Goal: Transaction & Acquisition: Book appointment/travel/reservation

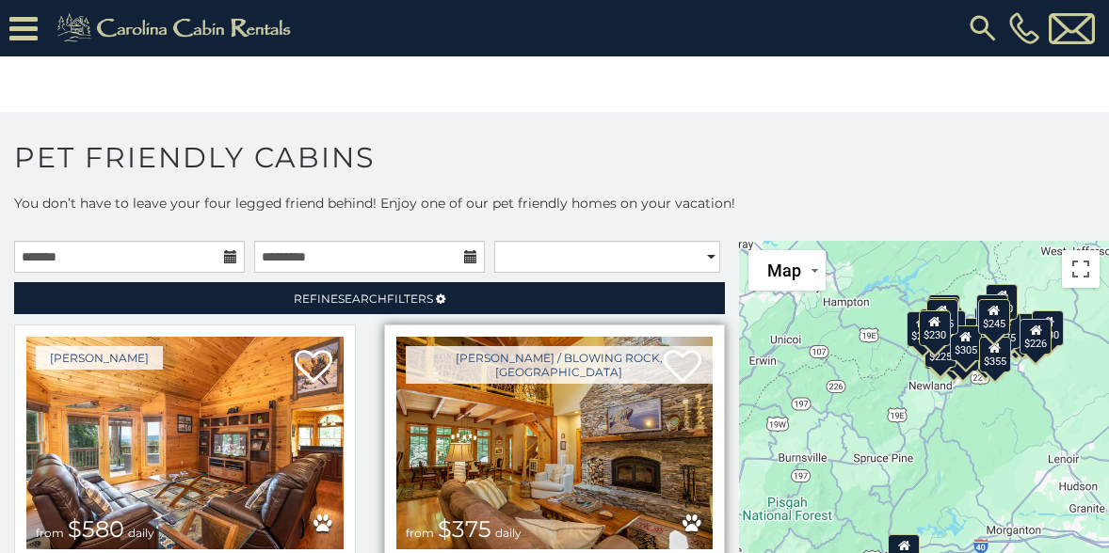
click at [704, 468] on div "Boone / Blowing Rock, NC from $375 daily Mountain Song Lodge 4 Sleeping Areas /…" at bounding box center [555, 509] width 342 height 368
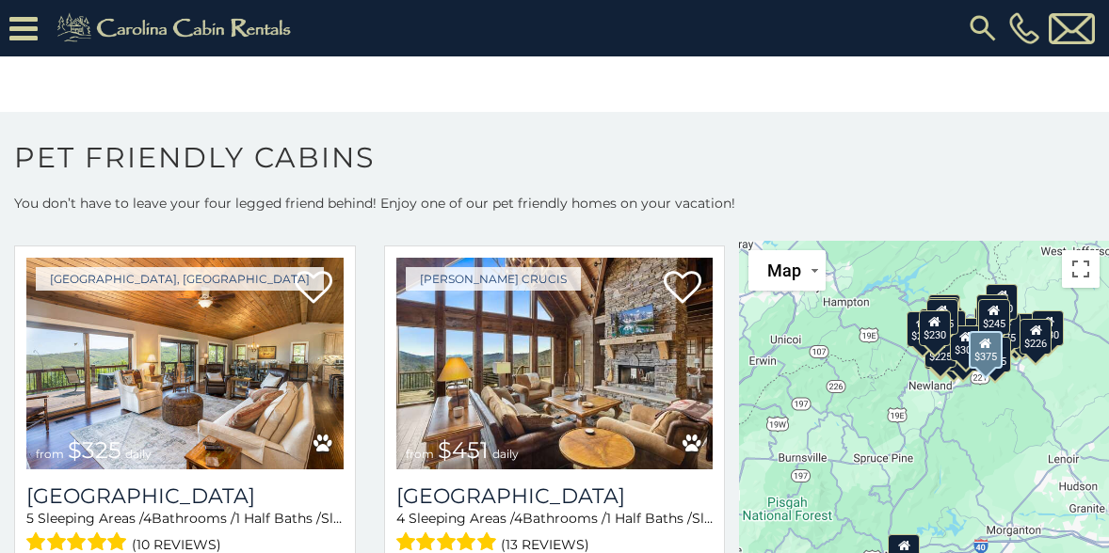
scroll to position [471, 0]
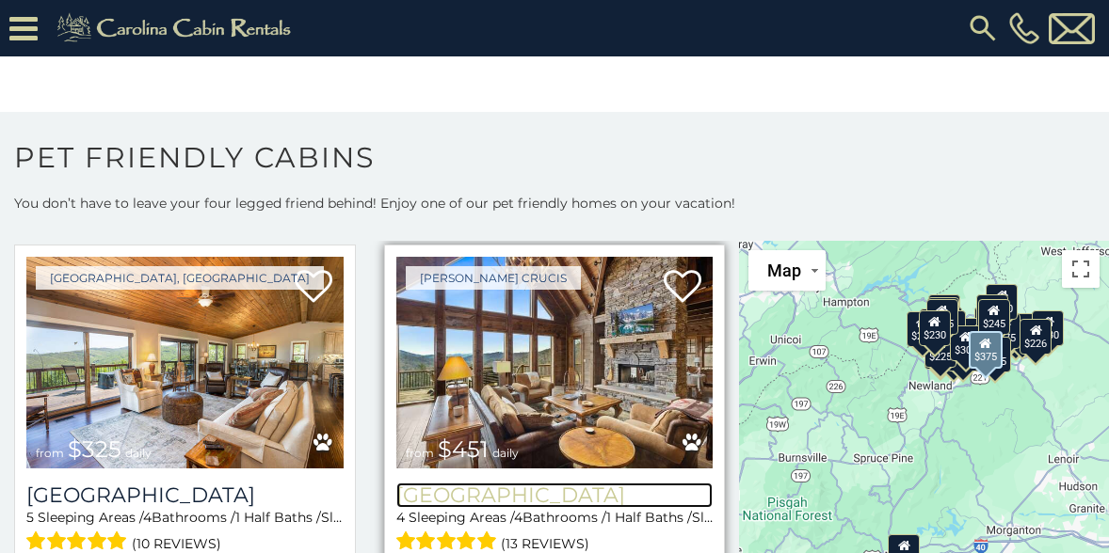
click at [695, 483] on h3 "Cucumber Tree Lodge" at bounding box center [554, 495] width 317 height 25
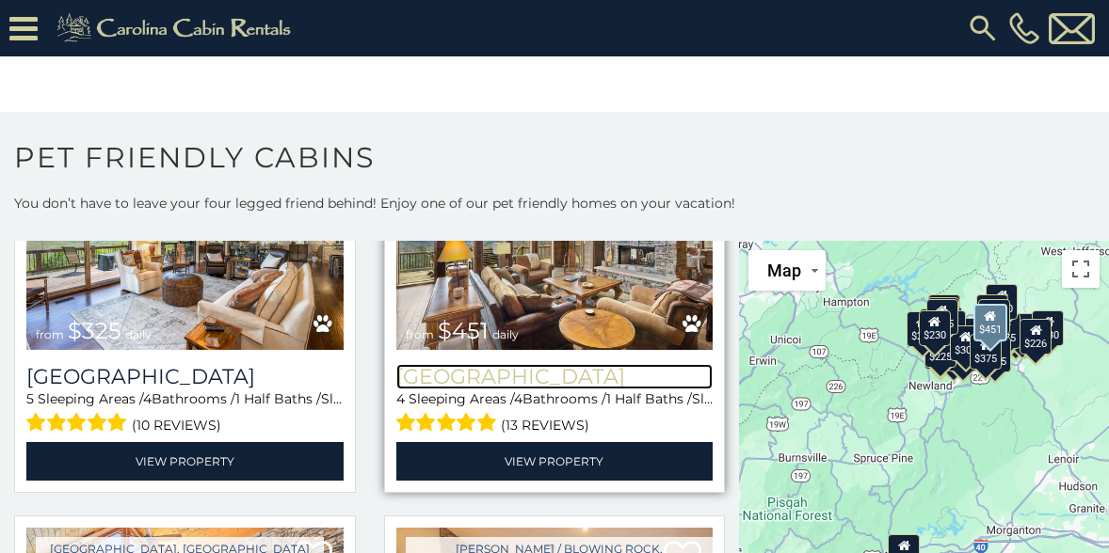
scroll to position [590, 0]
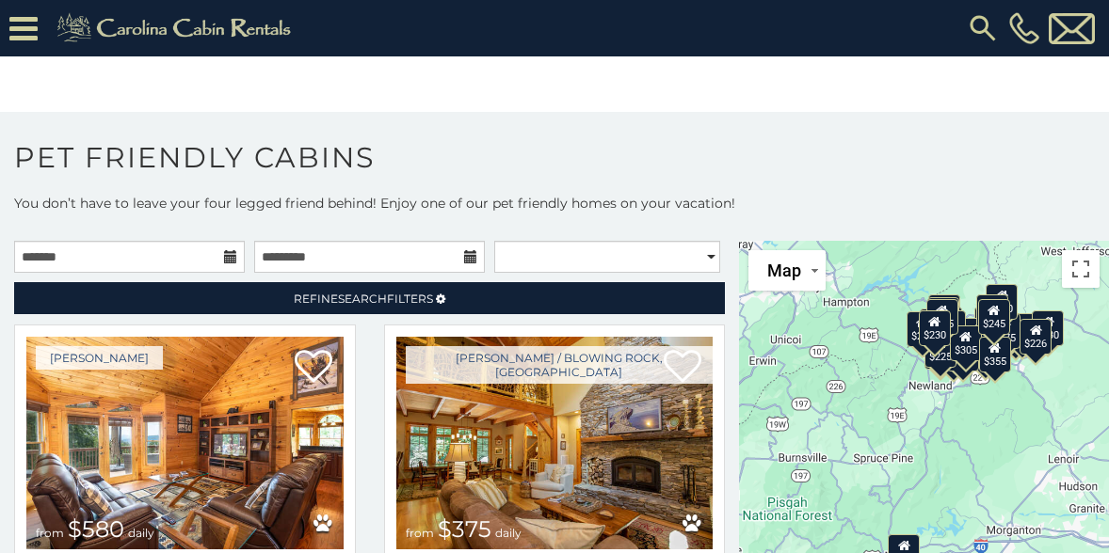
click at [224, 252] on icon at bounding box center [230, 256] width 13 height 13
click at [215, 267] on input "text" at bounding box center [129, 257] width 231 height 32
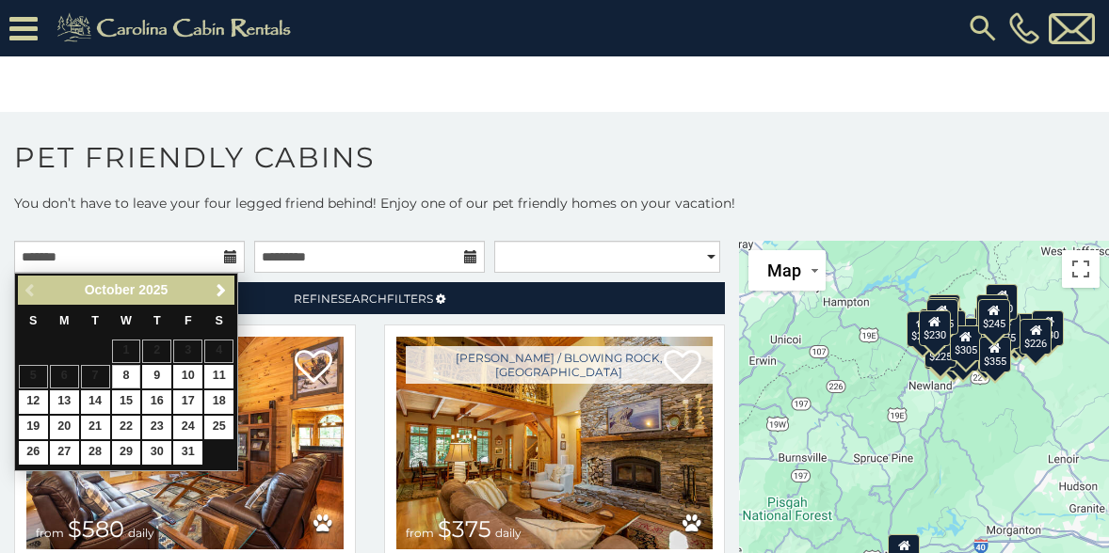
click at [226, 283] on span "Next" at bounding box center [221, 290] width 15 height 15
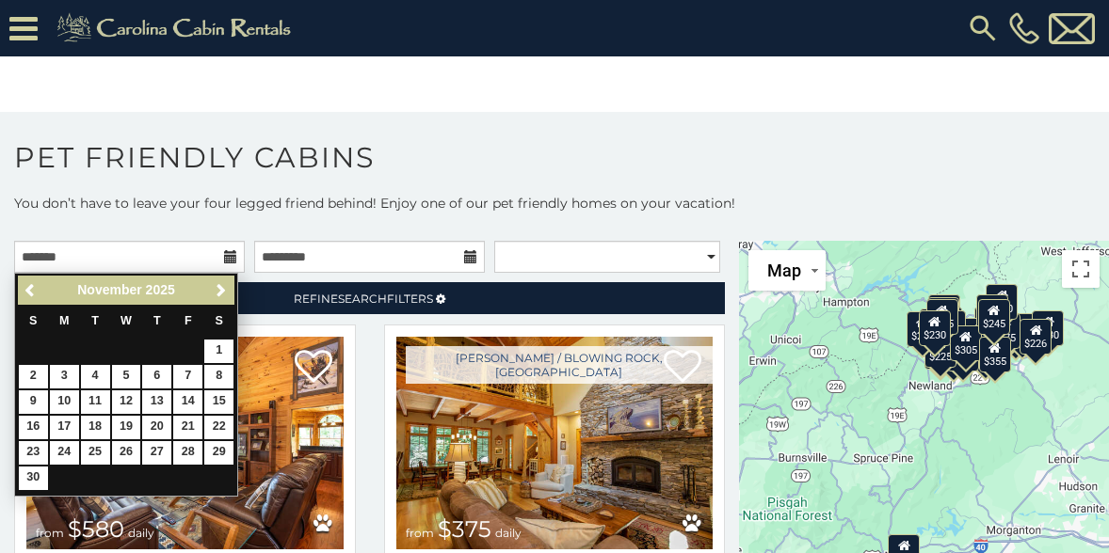
click at [220, 291] on span "Next" at bounding box center [221, 290] width 15 height 15
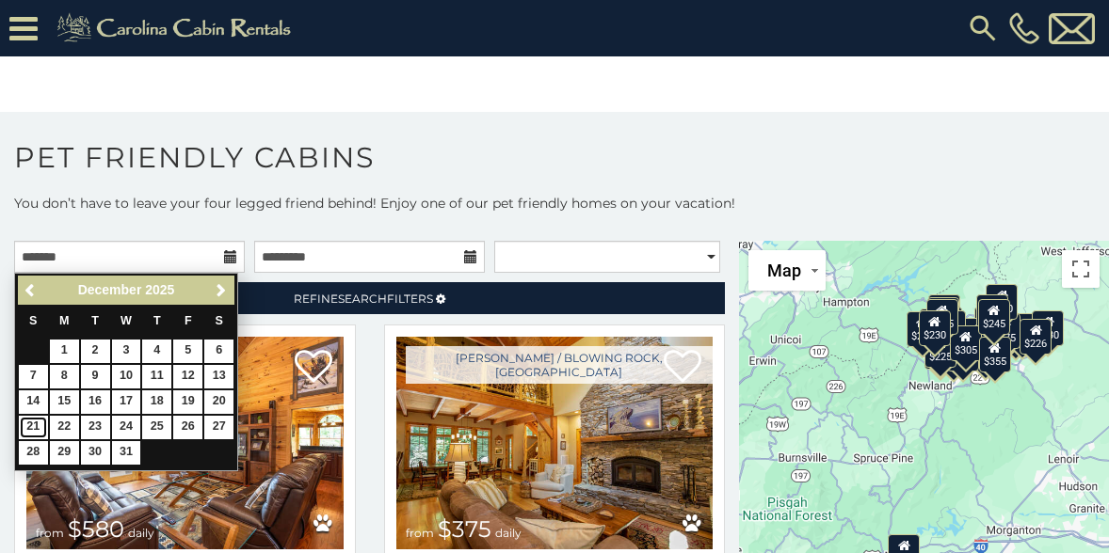
click at [38, 425] on link "21" at bounding box center [33, 428] width 29 height 24
type input "**********"
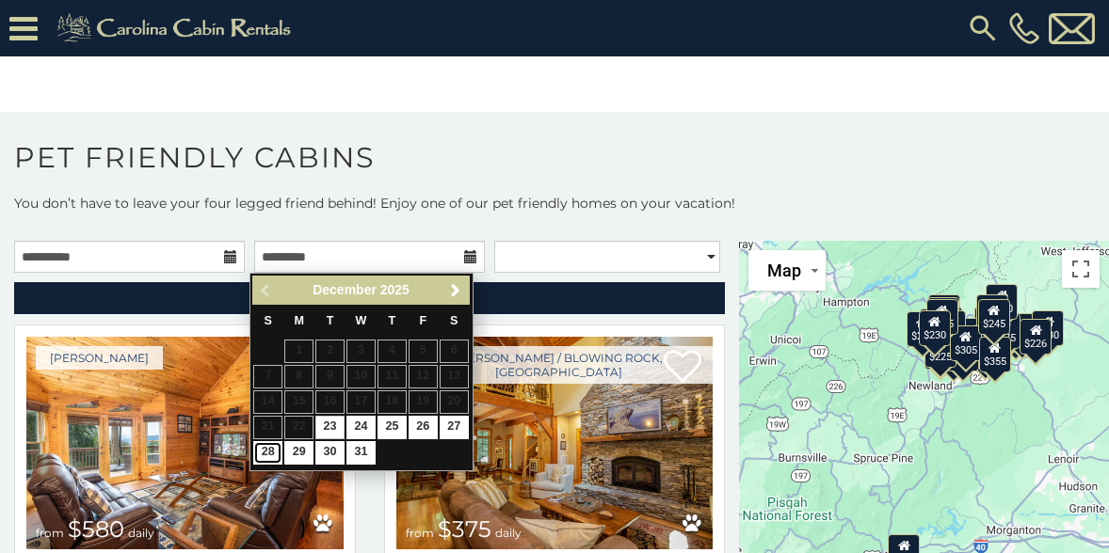
click at [269, 454] on link "28" at bounding box center [267, 453] width 29 height 24
type input "**********"
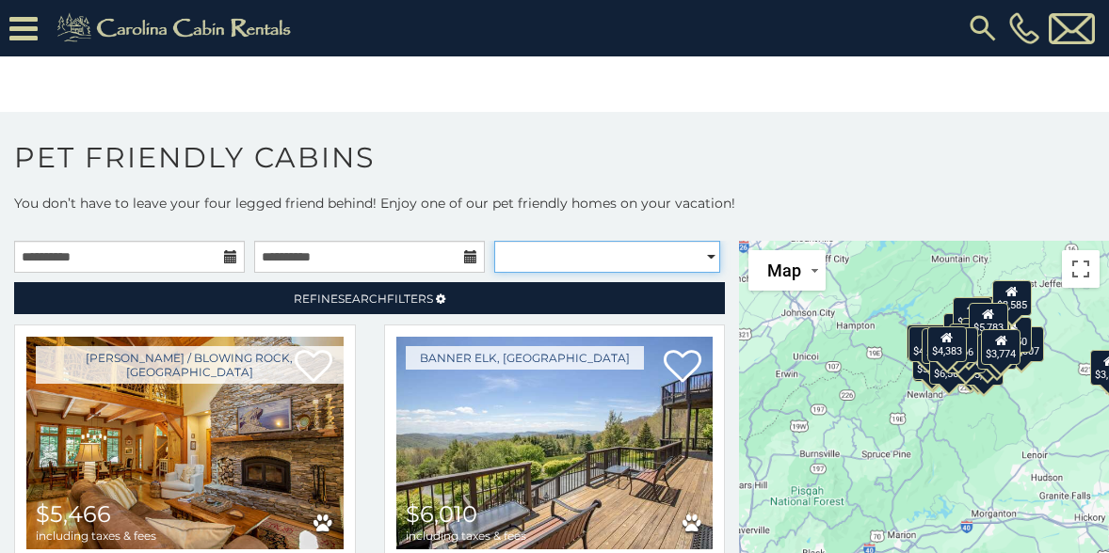
click at [694, 253] on select "**********" at bounding box center [607, 257] width 226 height 32
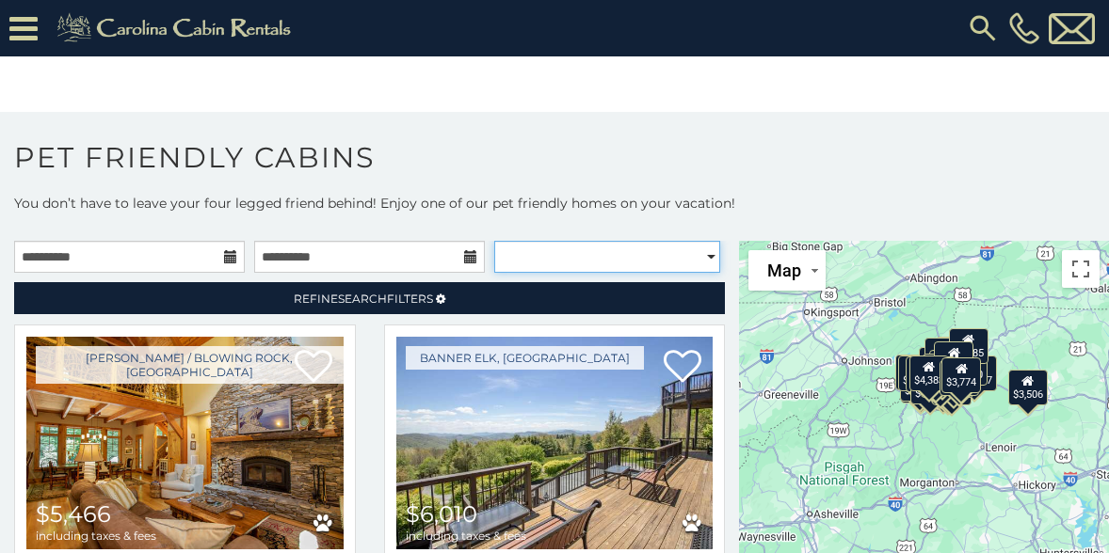
select select "*********"
click at [494, 241] on select "**********" at bounding box center [607, 257] width 226 height 32
click at [808, 155] on h1 "Pet Friendly Cabins" at bounding box center [554, 167] width 1109 height 54
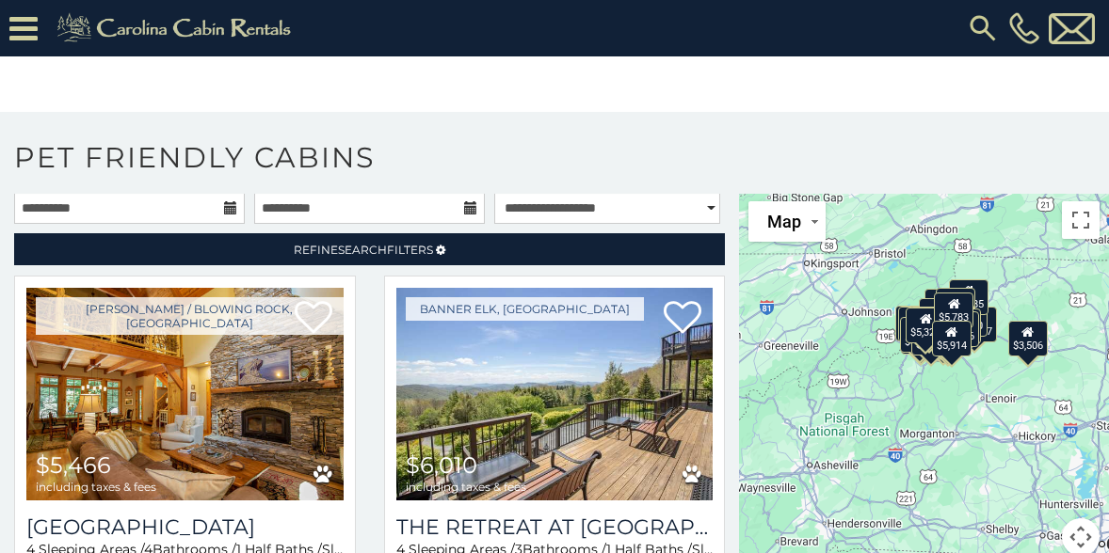
click at [972, 24] on img at bounding box center [983, 28] width 34 height 34
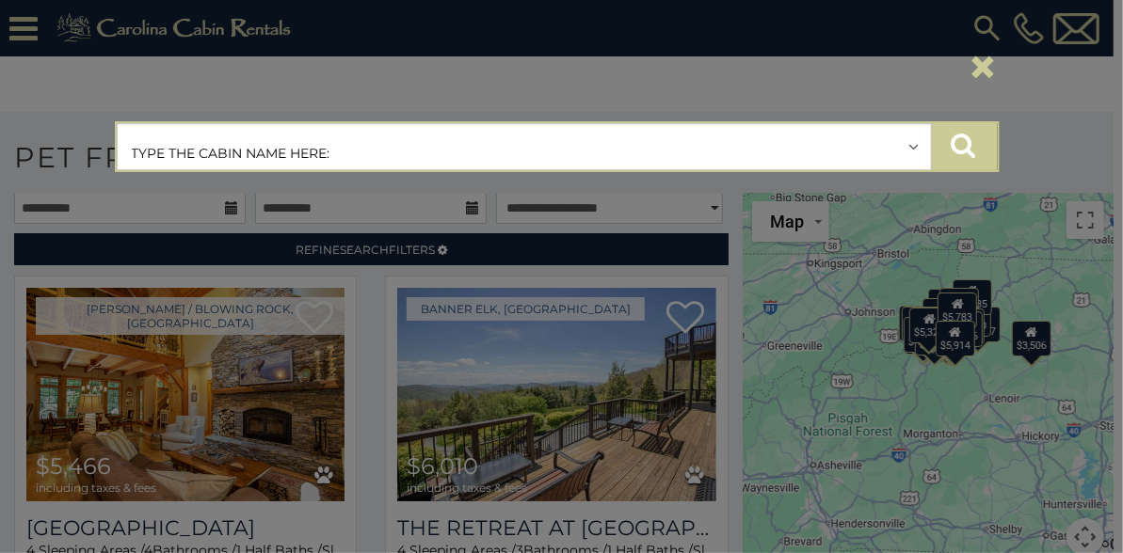
click at [970, 145] on icon "submit" at bounding box center [964, 145] width 24 height 26
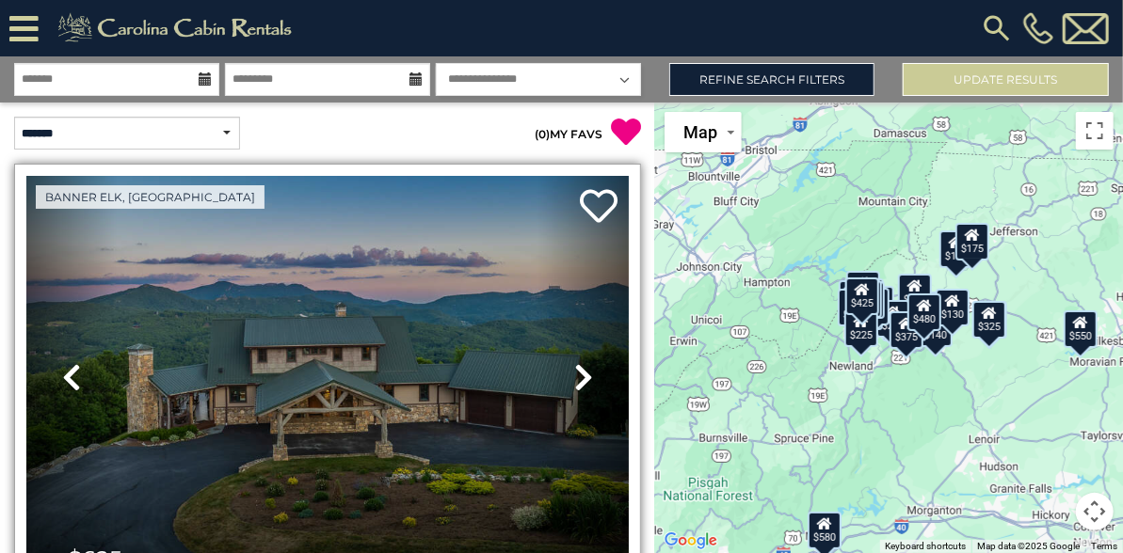
click at [584, 525] on link "Next" at bounding box center [583, 378] width 90 height 404
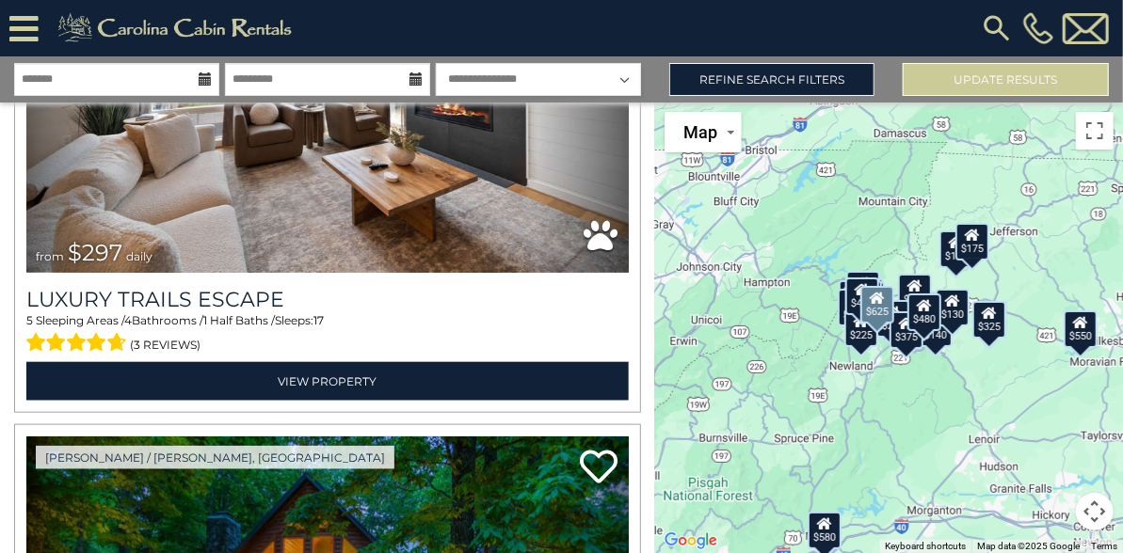
scroll to position [877, 0]
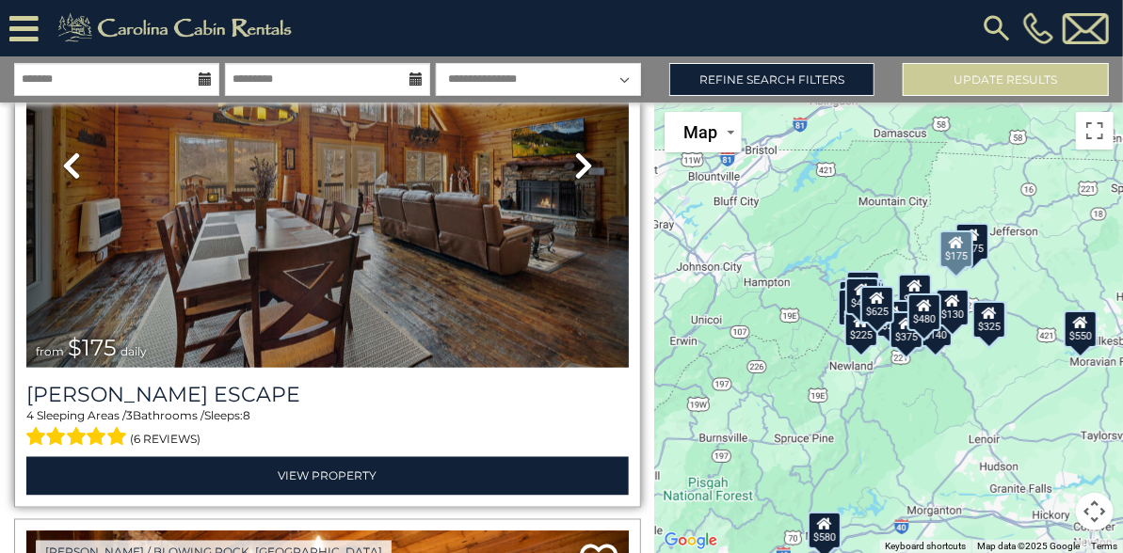
scroll to position [1348, 0]
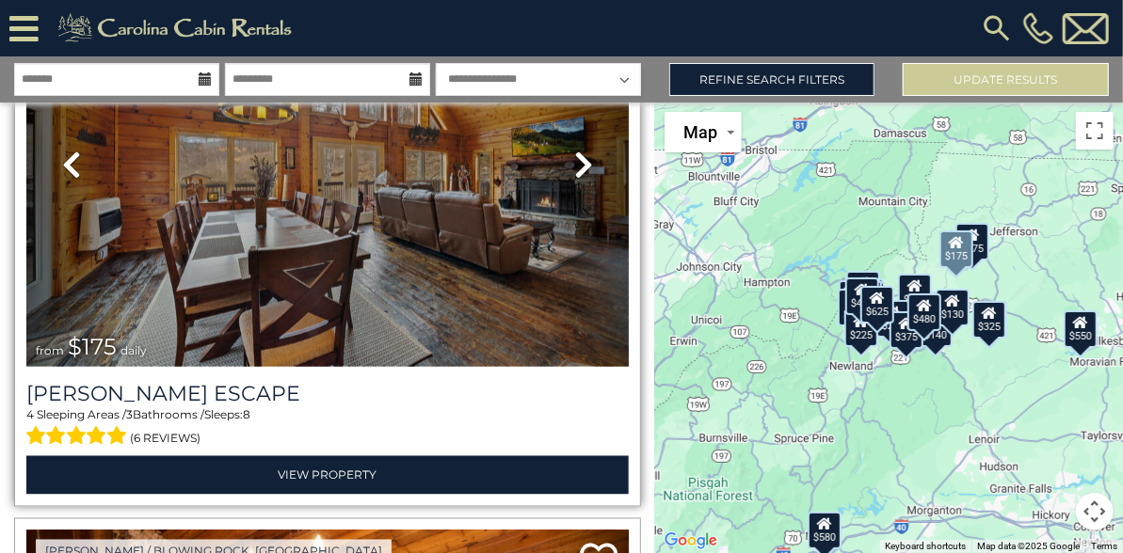
click at [582, 305] on link "Next" at bounding box center [583, 165] width 90 height 404
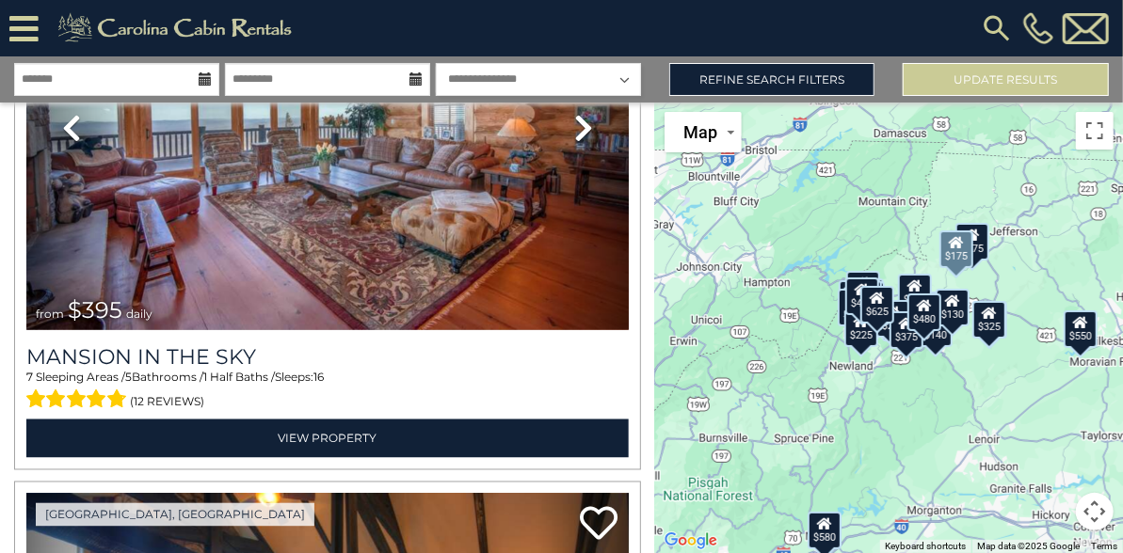
scroll to position [4792, 0]
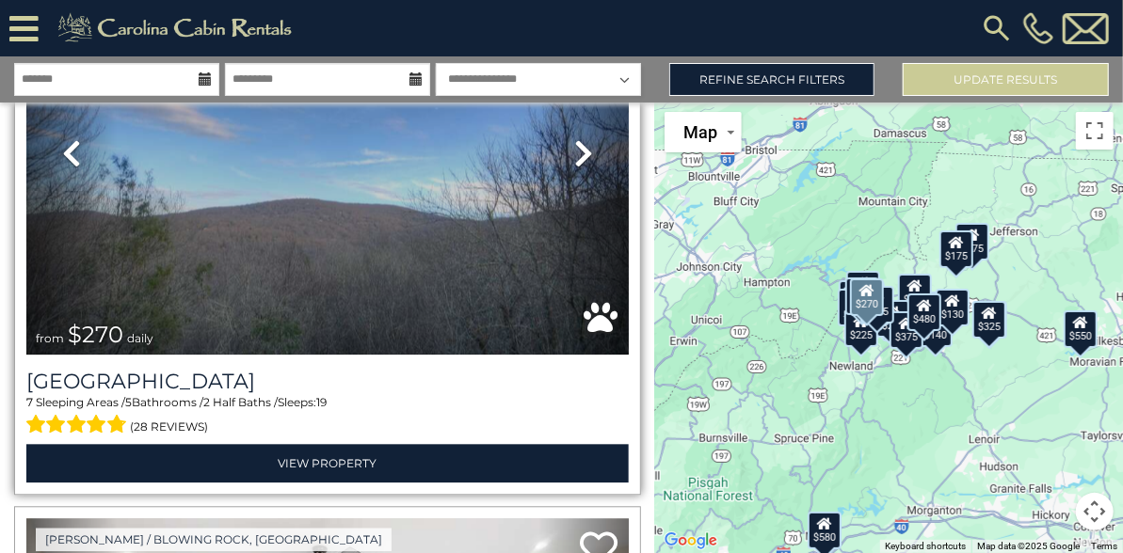
scroll to position [5342, 0]
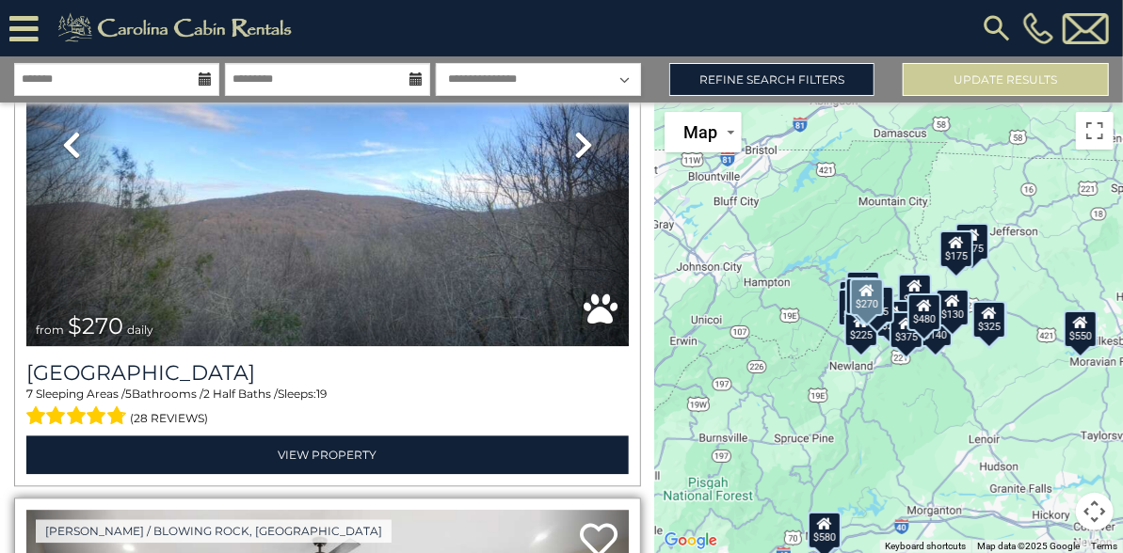
click at [604, 521] on icon at bounding box center [599, 540] width 38 height 38
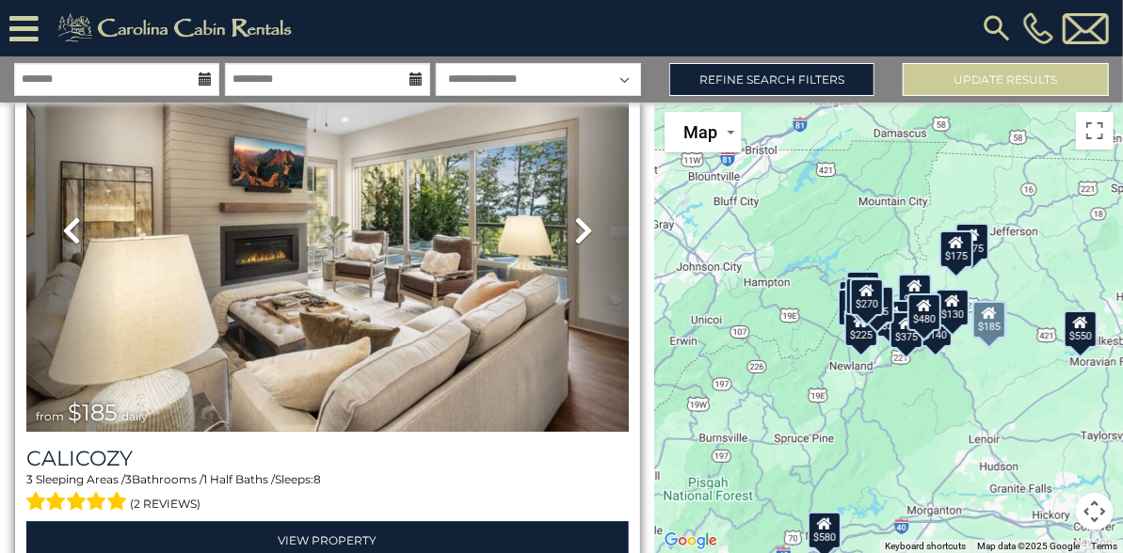
scroll to position [5826, 0]
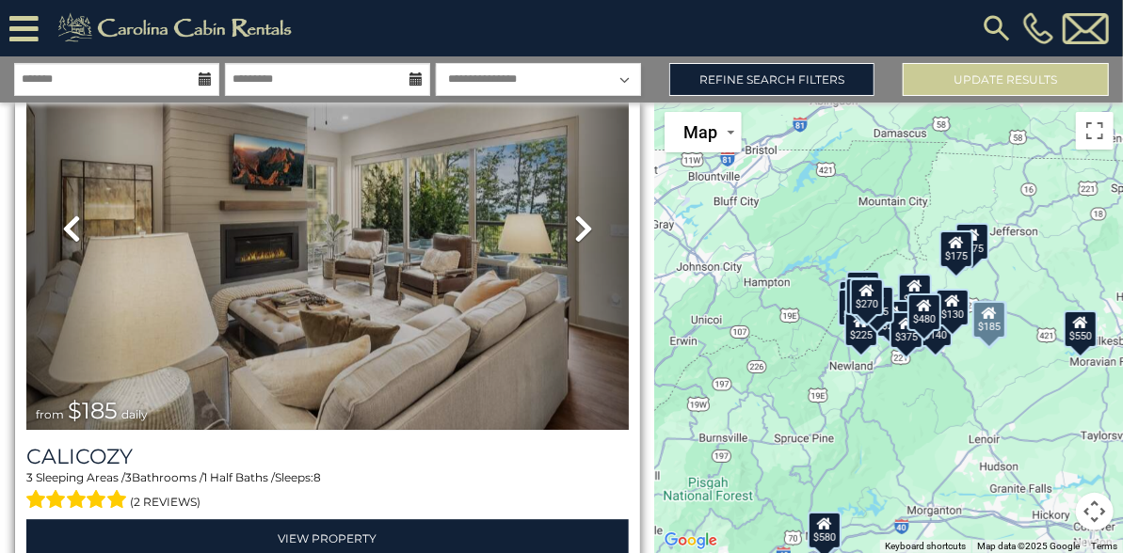
click at [559, 239] on link "Next" at bounding box center [583, 228] width 90 height 404
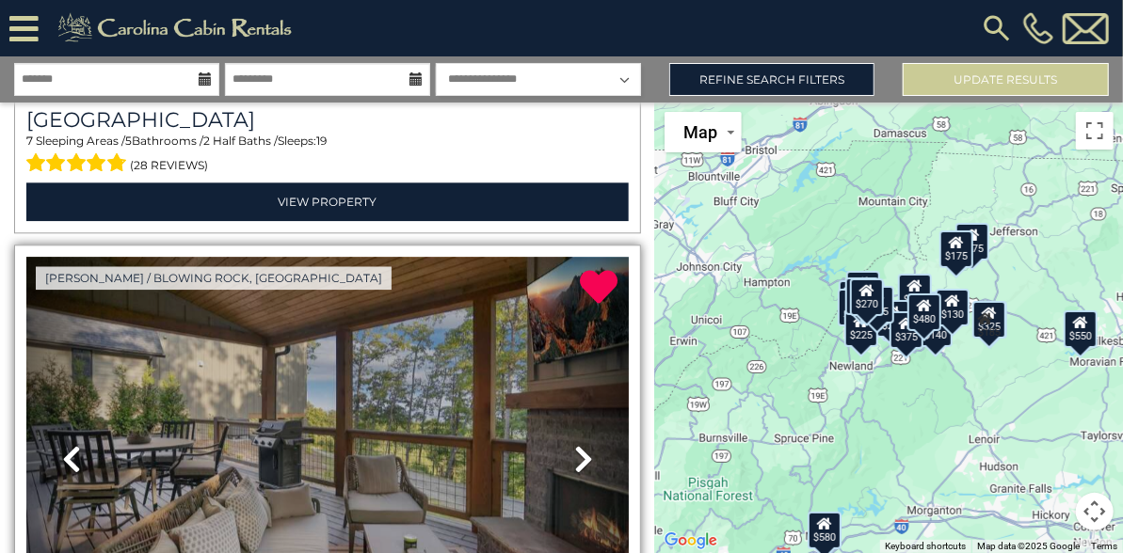
scroll to position [5593, 0]
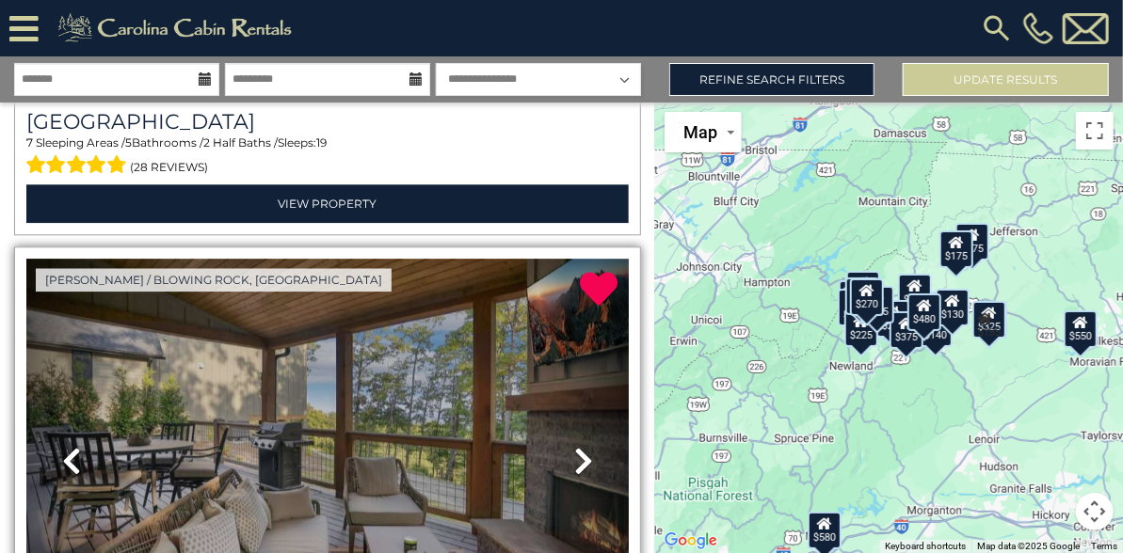
click at [538, 496] on link "Next" at bounding box center [583, 461] width 90 height 404
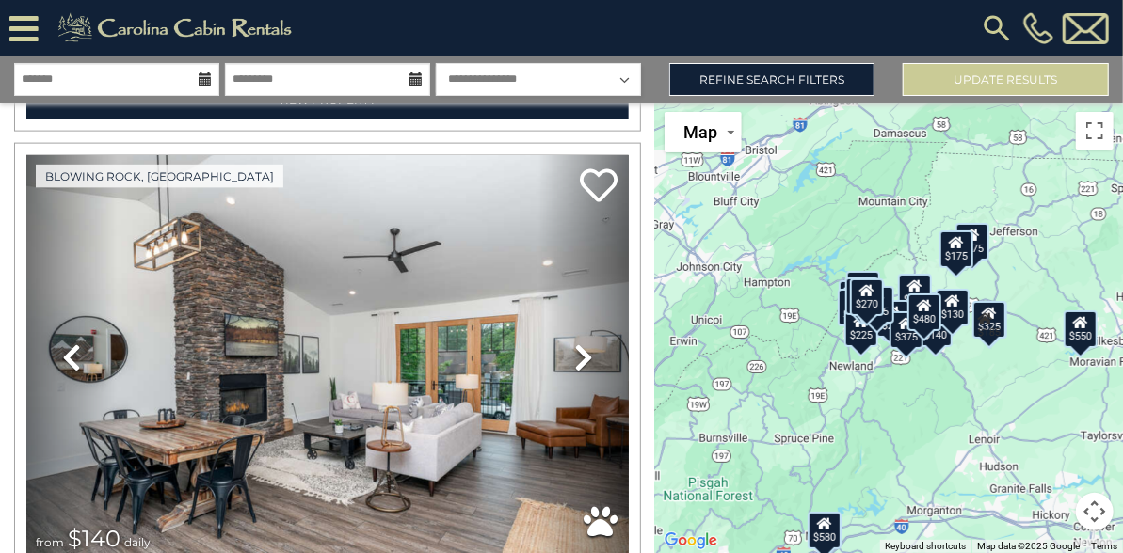
scroll to position [11374, 0]
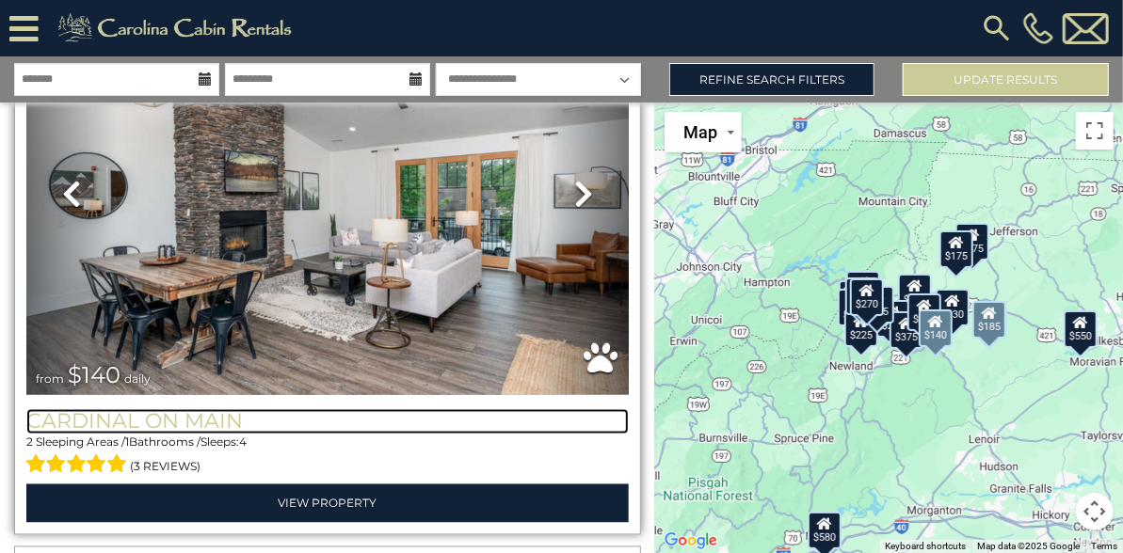
scroll to position [11595, 0]
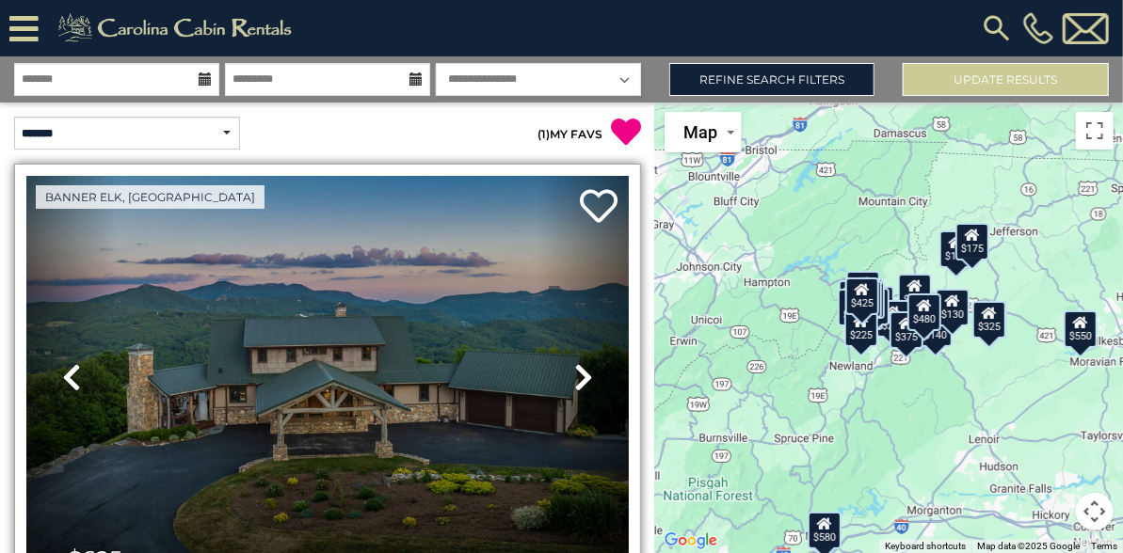
click at [591, 534] on link "Next" at bounding box center [583, 378] width 90 height 404
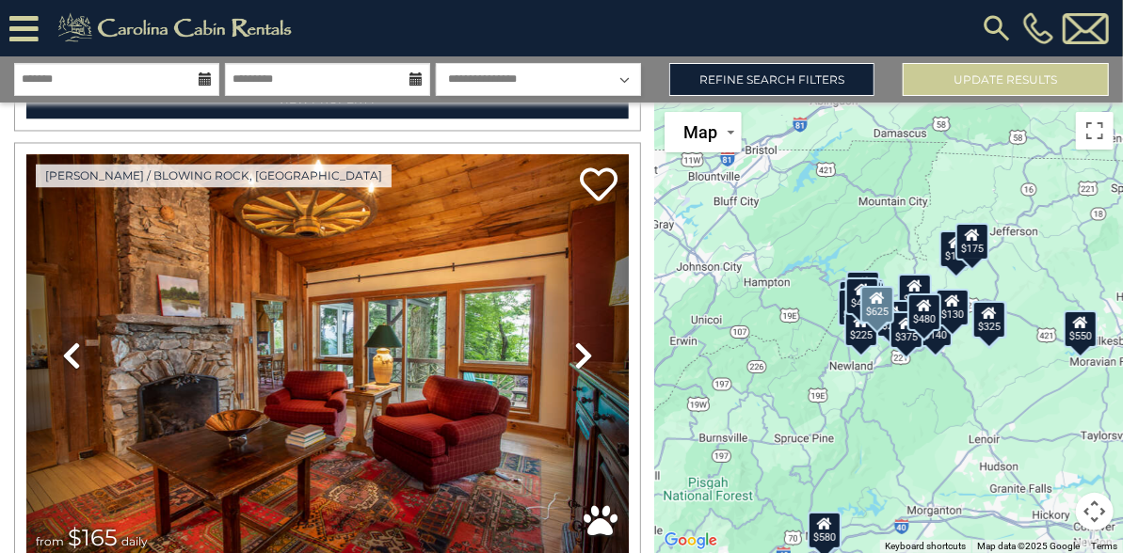
scroll to position [1723, 0]
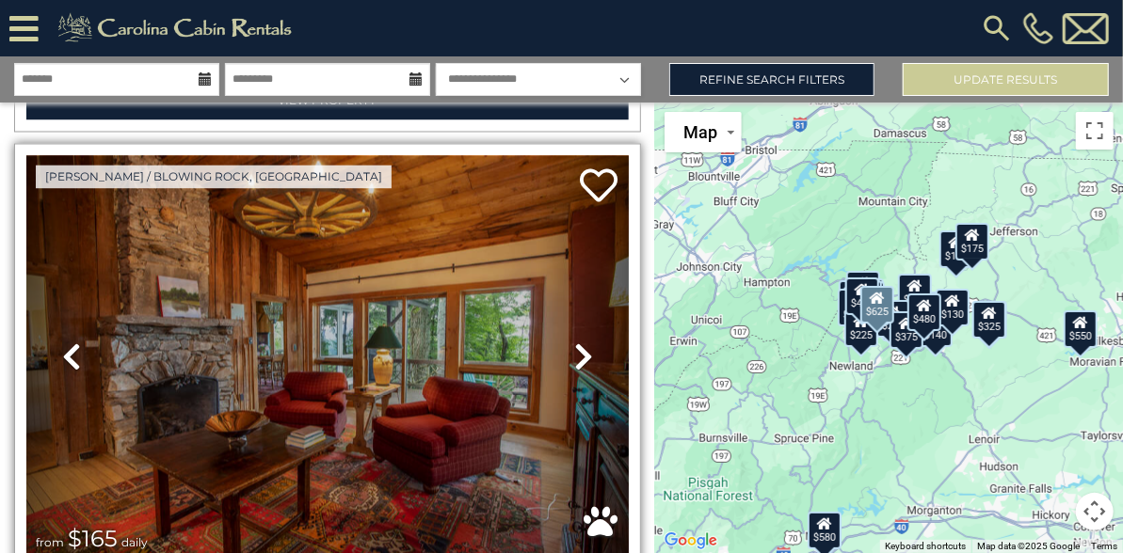
click at [608, 250] on link "Next" at bounding box center [583, 358] width 90 height 404
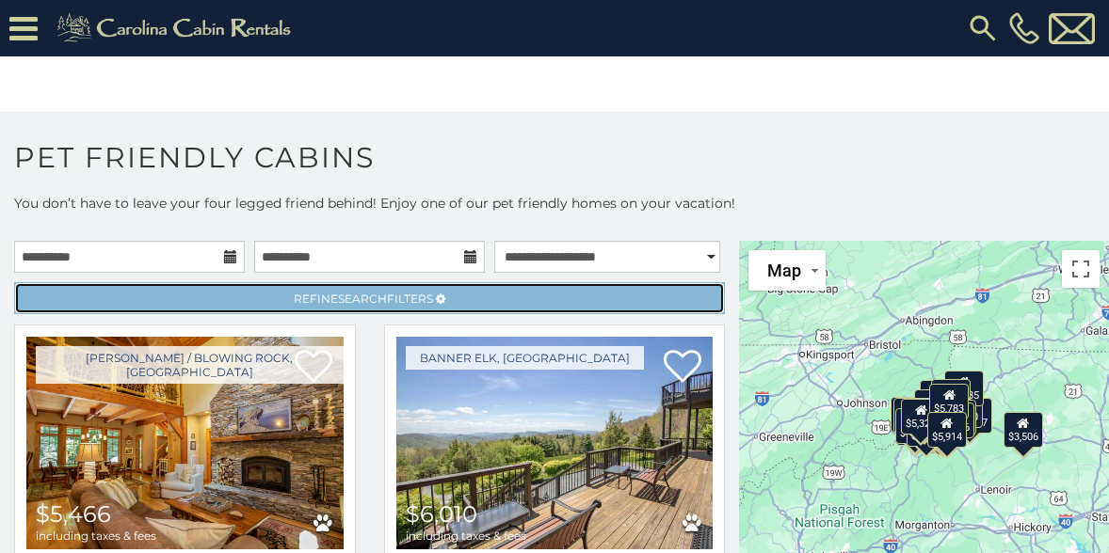
click at [408, 292] on span "Refine Search Filters" at bounding box center [363, 299] width 139 height 14
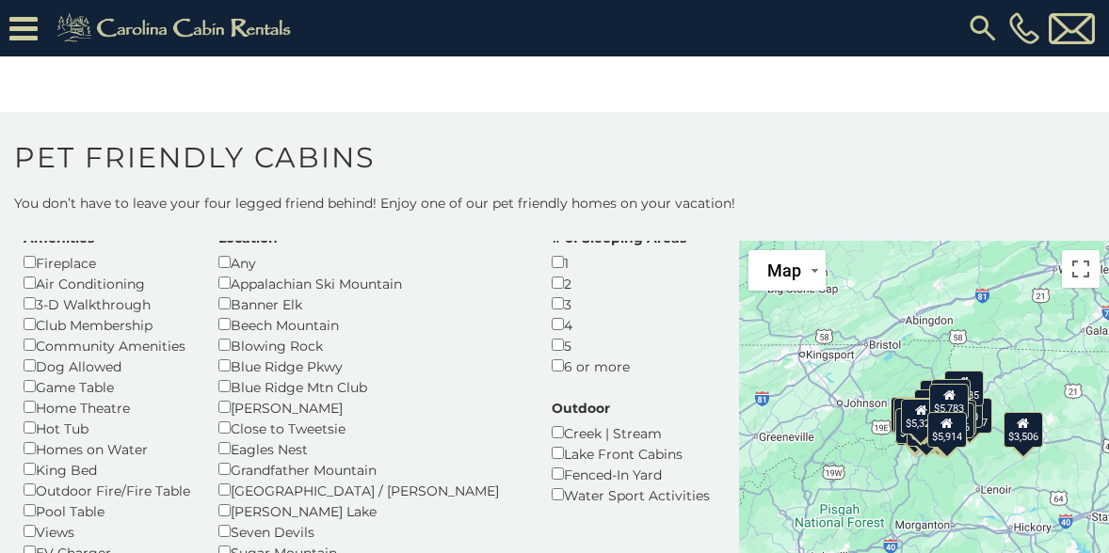
scroll to position [104, 0]
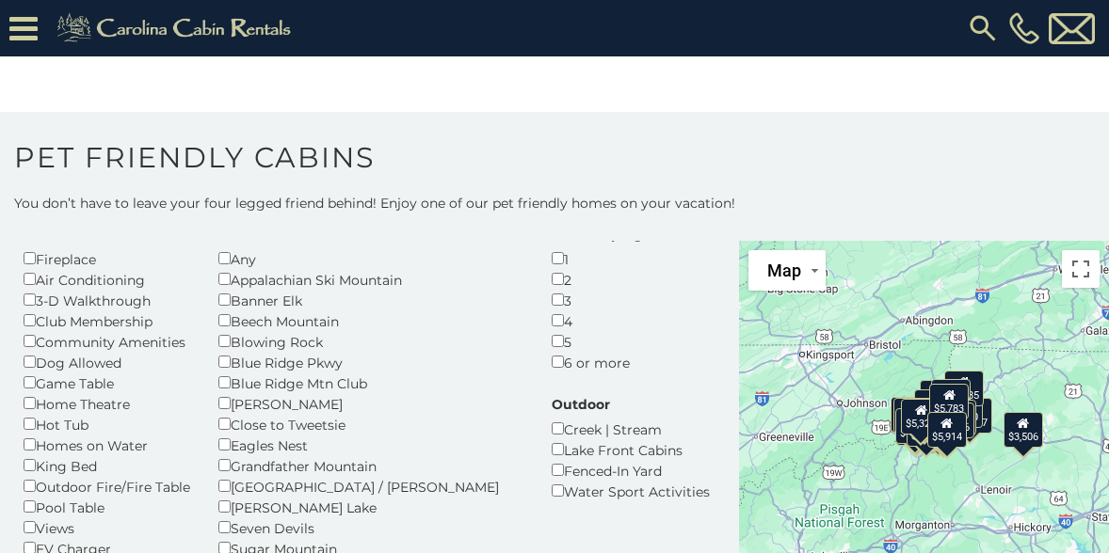
click at [22, 23] on icon at bounding box center [23, 28] width 28 height 33
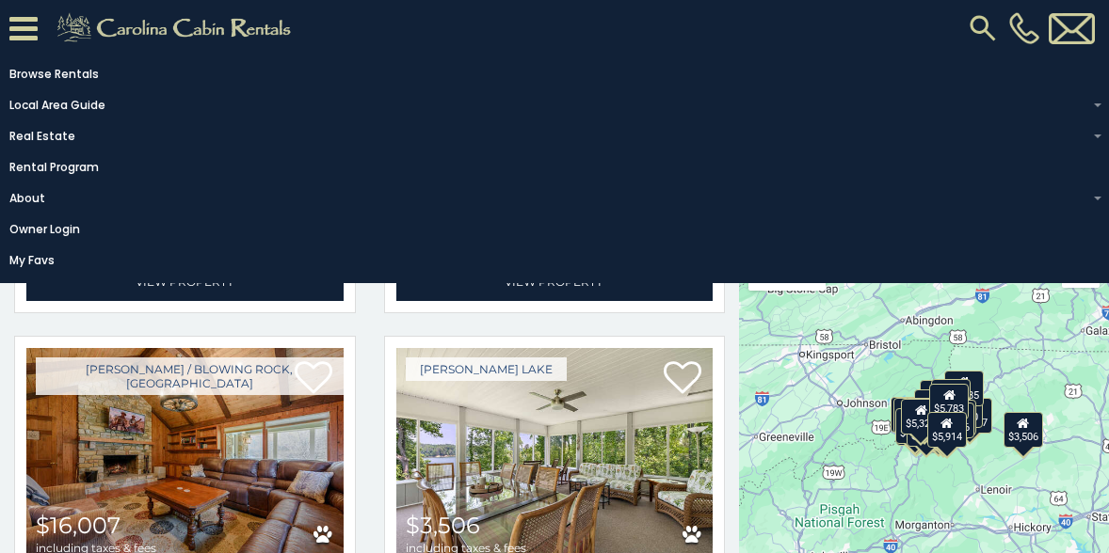
scroll to position [1457, 0]
